Goal: Information Seeking & Learning: Check status

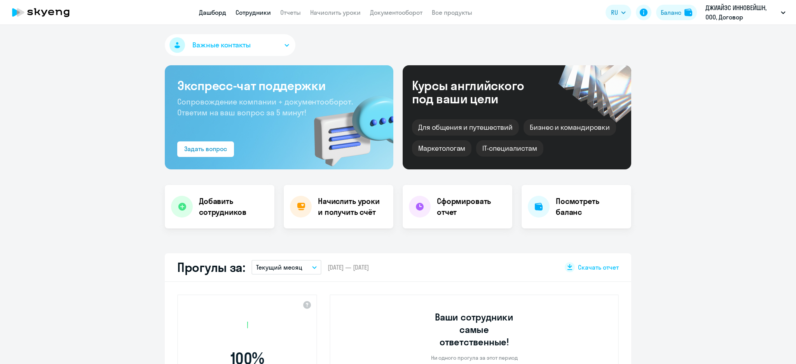
click at [255, 11] on link "Сотрудники" at bounding box center [253, 13] width 35 height 8
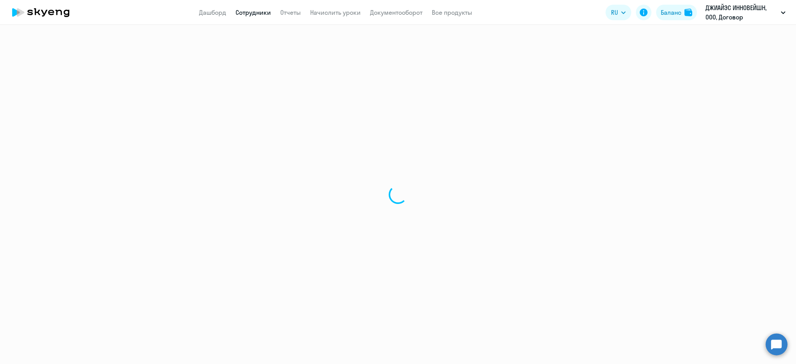
select select "30"
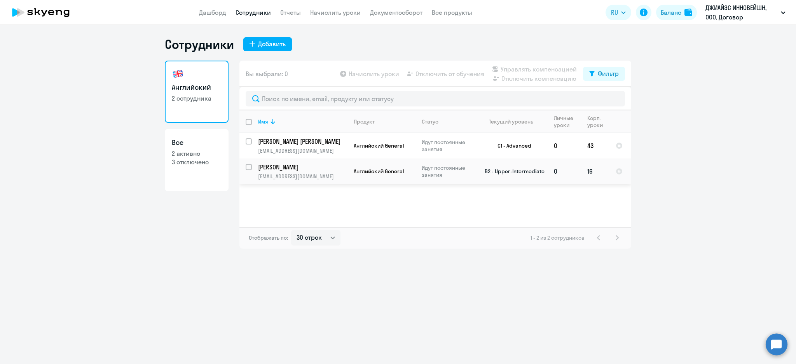
click at [370, 170] on span "Английский General" at bounding box center [379, 171] width 50 height 7
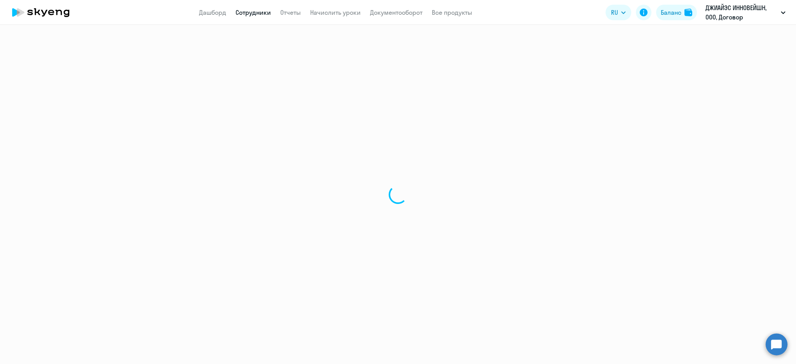
select select "english"
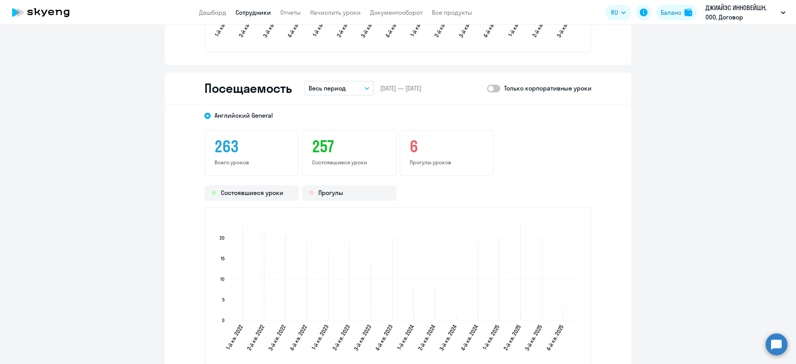
scroll to position [985, 0]
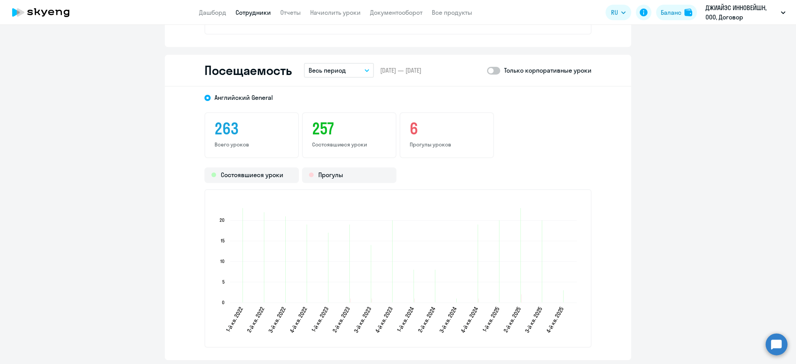
click at [344, 65] on button "Весь период" at bounding box center [339, 70] width 70 height 15
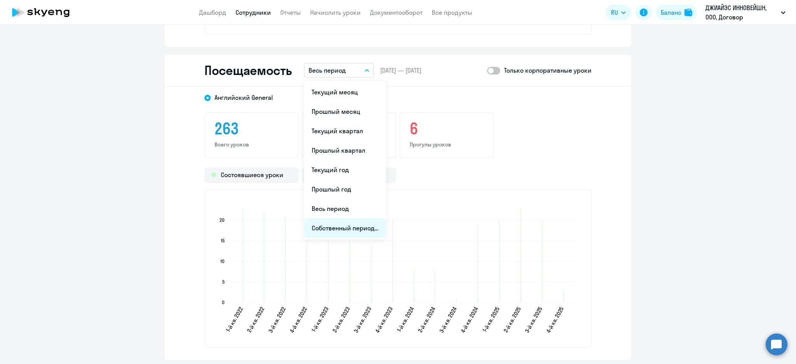
click at [358, 221] on li "Собственный период..." at bounding box center [345, 227] width 82 height 19
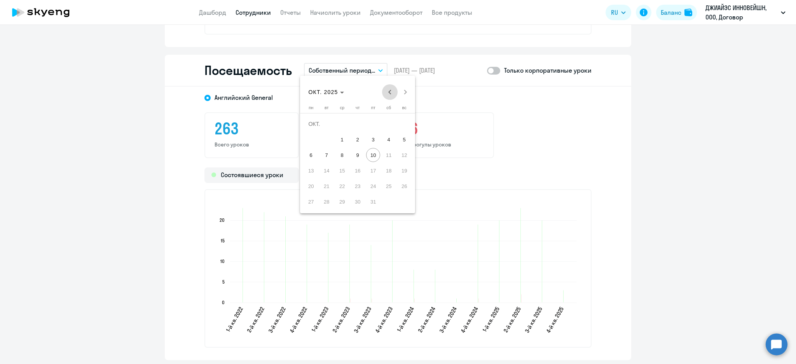
click at [393, 94] on span "Previous month" at bounding box center [390, 92] width 16 height 16
click at [406, 125] on span "1" at bounding box center [404, 124] width 14 height 14
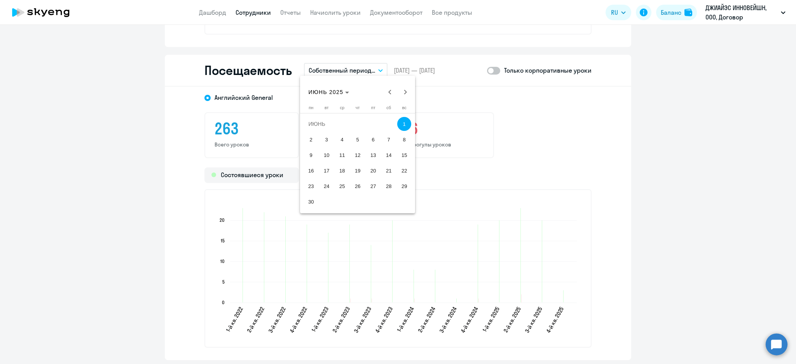
click at [310, 205] on span "30" at bounding box center [311, 202] width 14 height 14
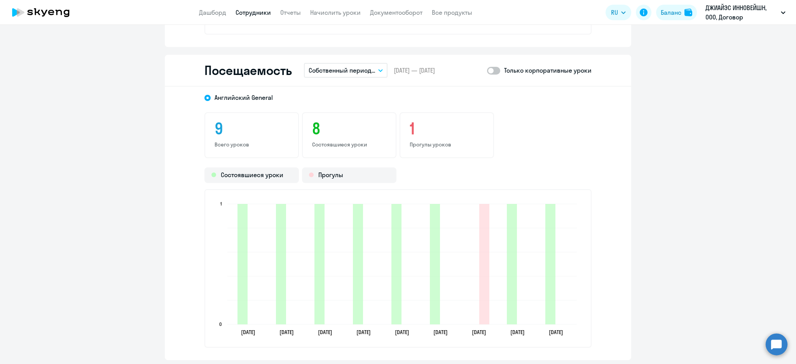
click at [489, 69] on span at bounding box center [493, 71] width 13 height 8
click at [487, 70] on input "checkbox" at bounding box center [487, 70] width 0 height 0
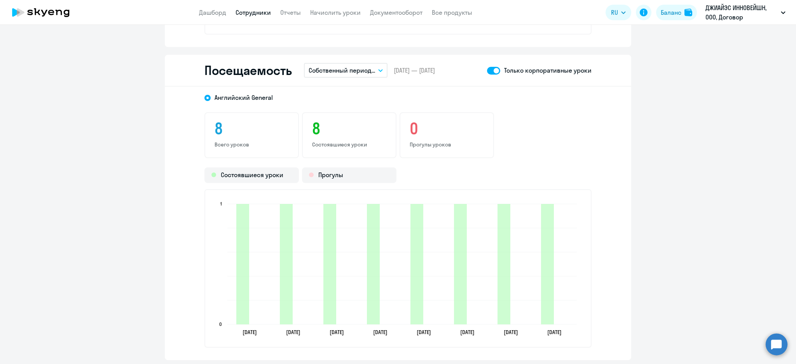
click at [488, 70] on span at bounding box center [493, 71] width 13 height 8
click at [487, 70] on input "checkbox" at bounding box center [487, 70] width 0 height 0
checkbox input "false"
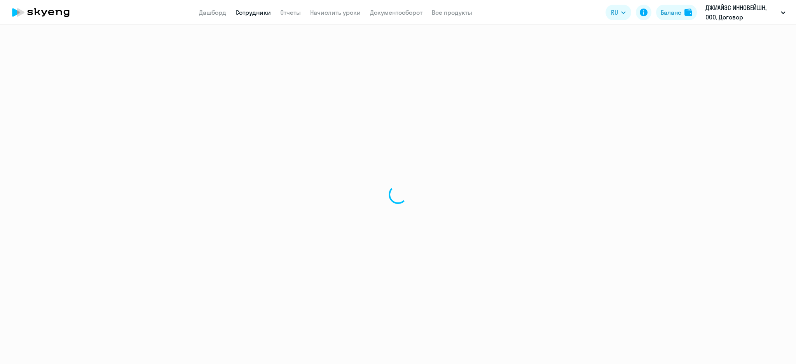
select select "30"
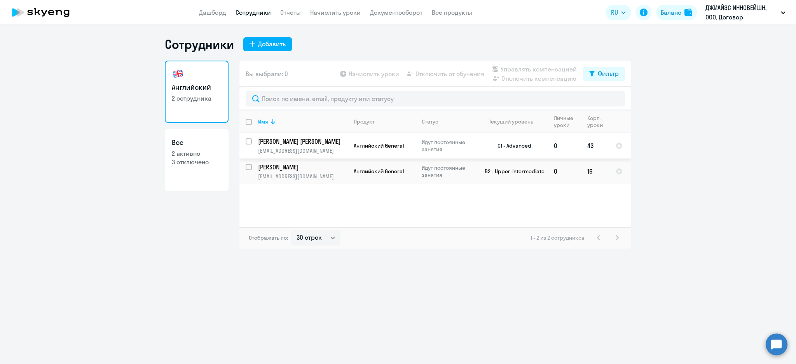
click at [331, 147] on p "[EMAIL_ADDRESS][DOMAIN_NAME]" at bounding box center [302, 150] width 89 height 7
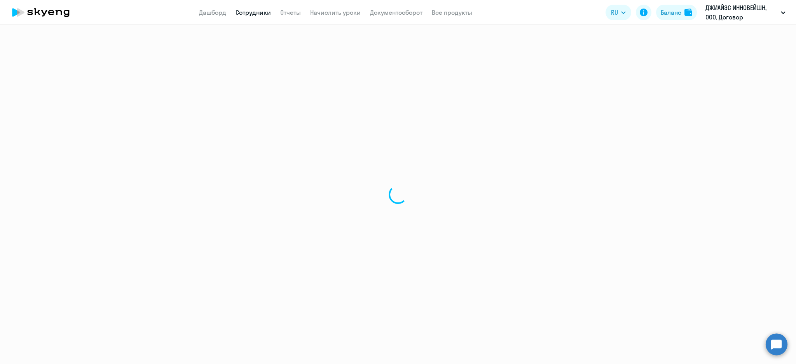
select select "english"
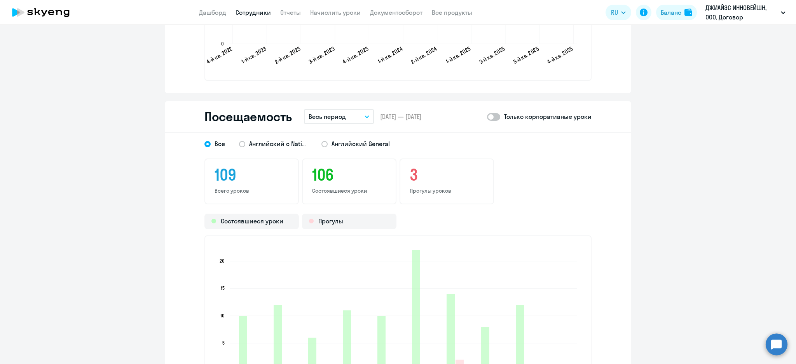
scroll to position [881, 0]
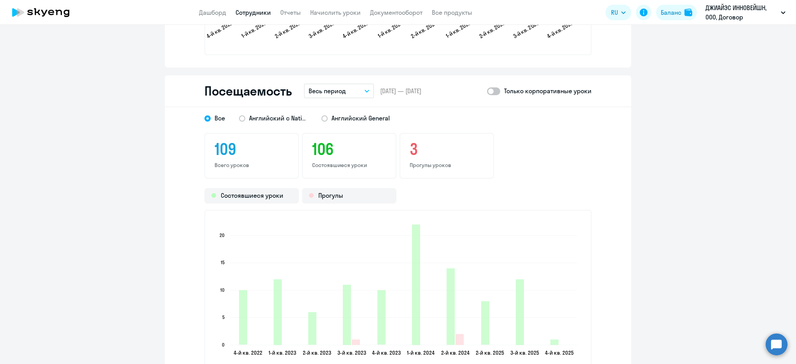
click at [349, 80] on div "Посещаемость Весь период – [DATE] — [DATE] Только корпоративные уроки" at bounding box center [398, 91] width 466 height 32
drag, startPoint x: 349, startPoint y: 89, endPoint x: 349, endPoint y: 93, distance: 4.3
click at [349, 89] on button "Весь период" at bounding box center [339, 91] width 70 height 15
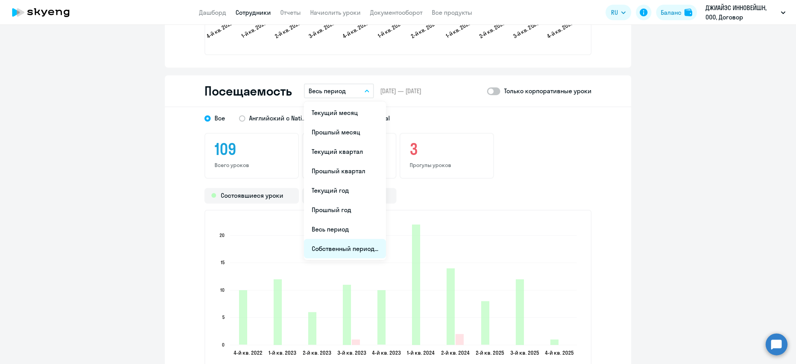
click at [353, 252] on li "Собственный период..." at bounding box center [345, 248] width 82 height 19
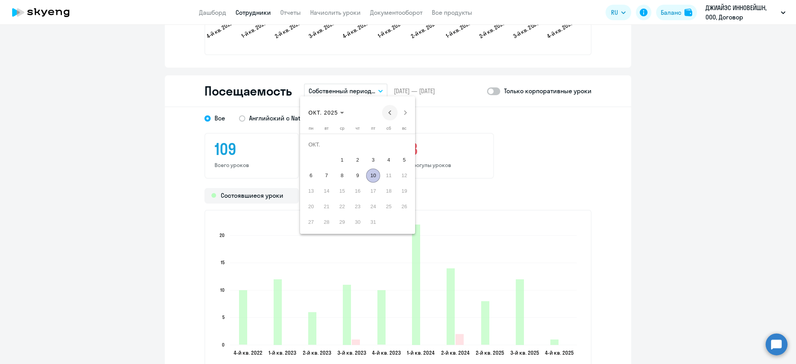
click at [389, 112] on span "Previous month" at bounding box center [390, 113] width 16 height 16
drag, startPoint x: 404, startPoint y: 141, endPoint x: 358, endPoint y: 201, distance: 75.5
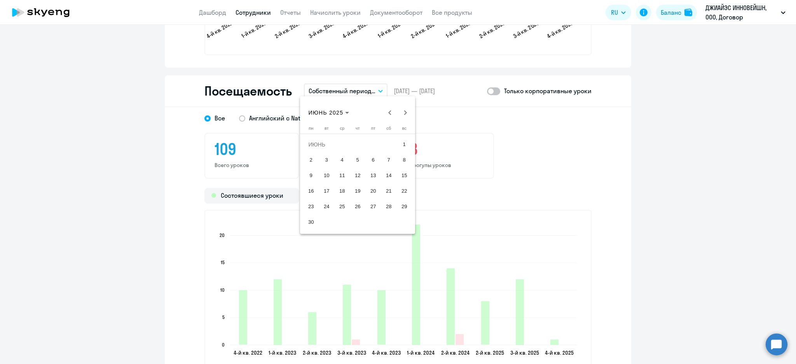
click at [404, 141] on span "1" at bounding box center [404, 145] width 14 height 14
click at [311, 220] on span "30" at bounding box center [311, 222] width 14 height 14
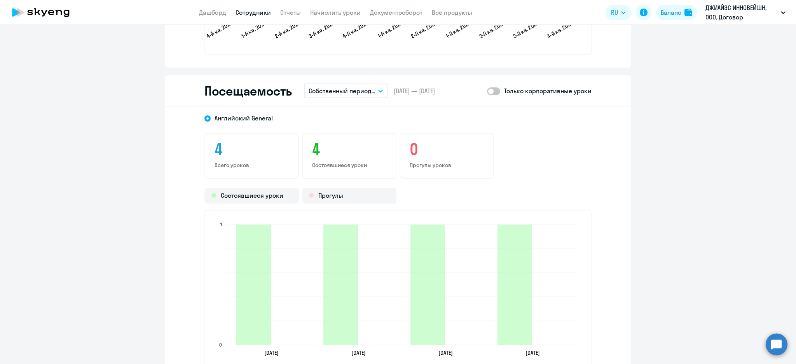
drag, startPoint x: 492, startPoint y: 89, endPoint x: 497, endPoint y: 103, distance: 14.8
click at [492, 90] on span at bounding box center [493, 91] width 13 height 8
click at [487, 91] on input "checkbox" at bounding box center [487, 91] width 0 height 0
checkbox input "true"
